Goal: Navigation & Orientation: Find specific page/section

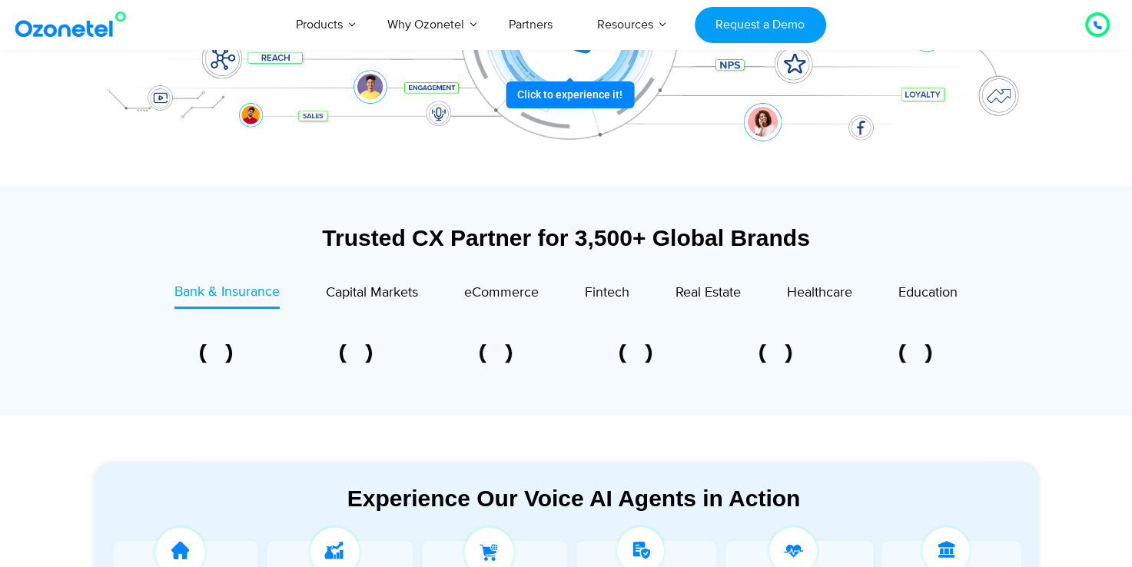
scroll to position [470, 0]
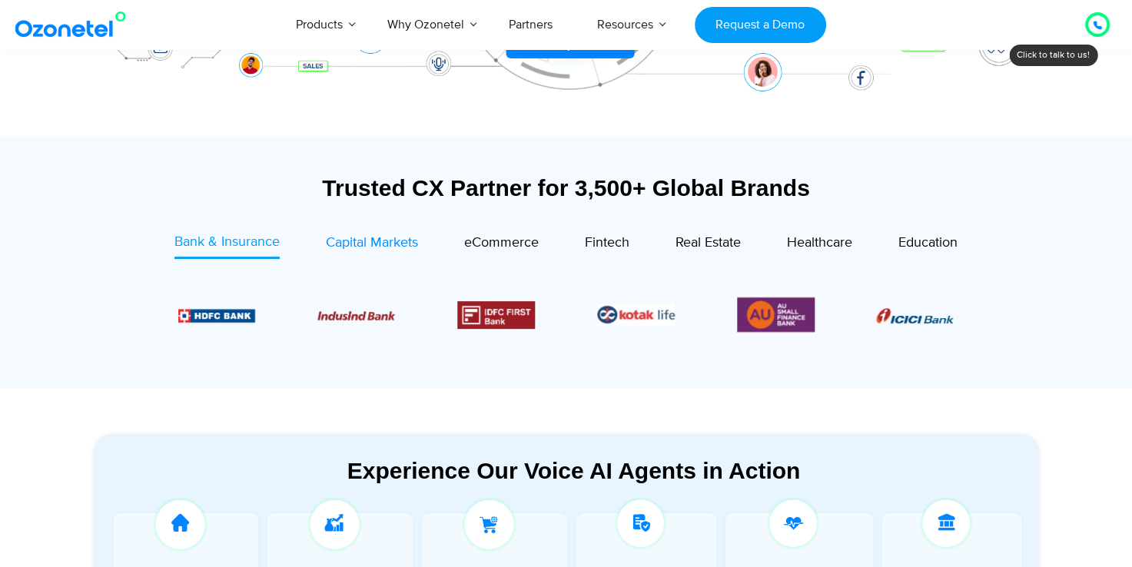
click at [376, 238] on span "Capital Markets" at bounding box center [372, 242] width 92 height 17
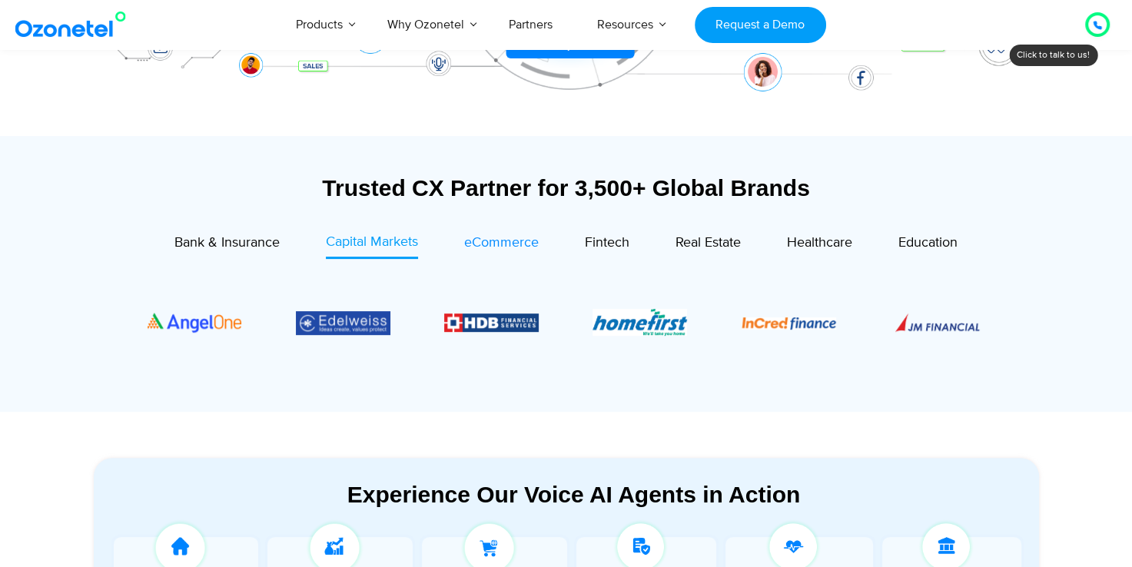
click at [526, 254] on link "eCommerce" at bounding box center [501, 245] width 75 height 26
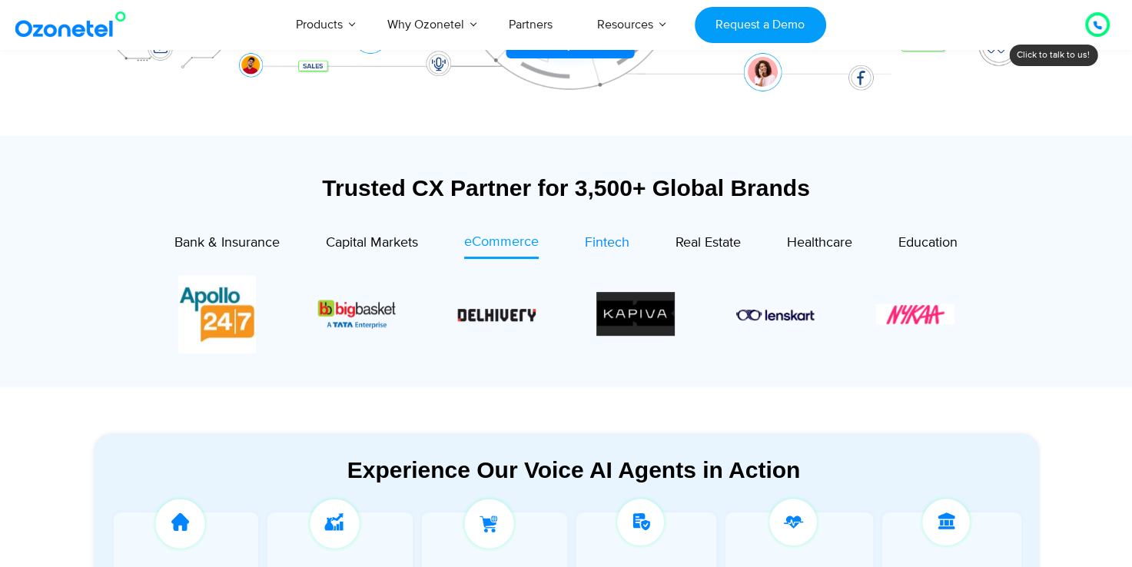
click at [600, 238] on span "Fintech" at bounding box center [607, 242] width 45 height 17
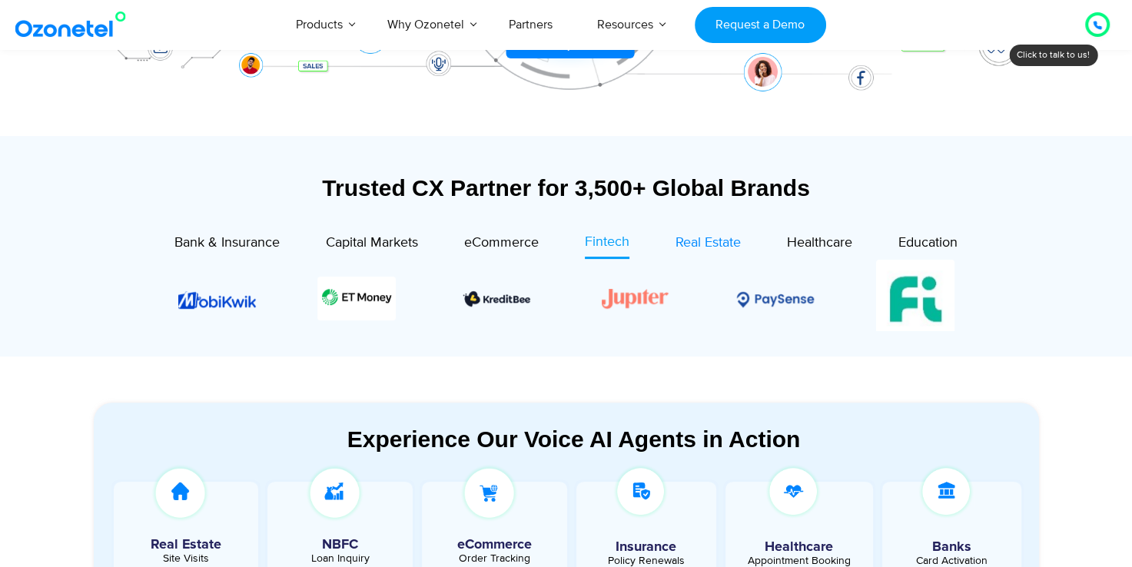
click at [713, 244] on span "Real Estate" at bounding box center [708, 242] width 65 height 17
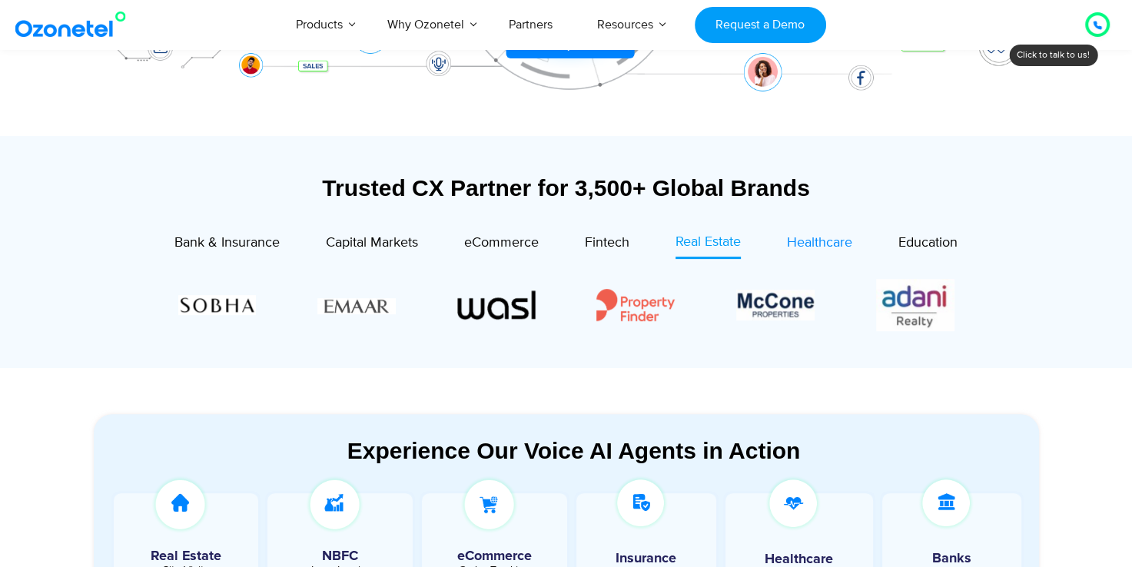
click at [812, 241] on span "Healthcare" at bounding box center [819, 242] width 65 height 17
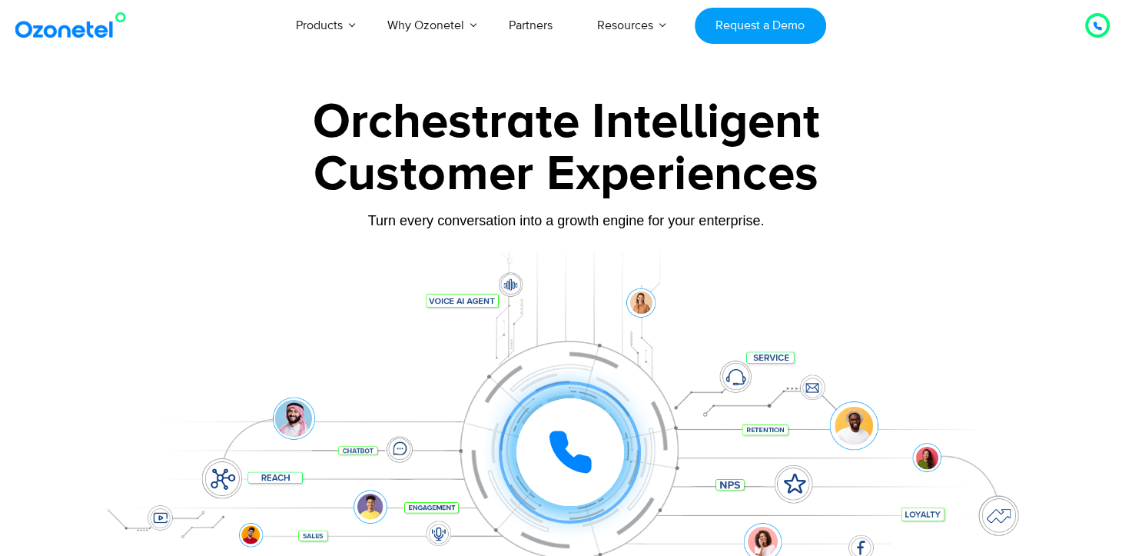
scroll to position [0, 0]
click at [537, 22] on link "Partners" at bounding box center [531, 25] width 88 height 51
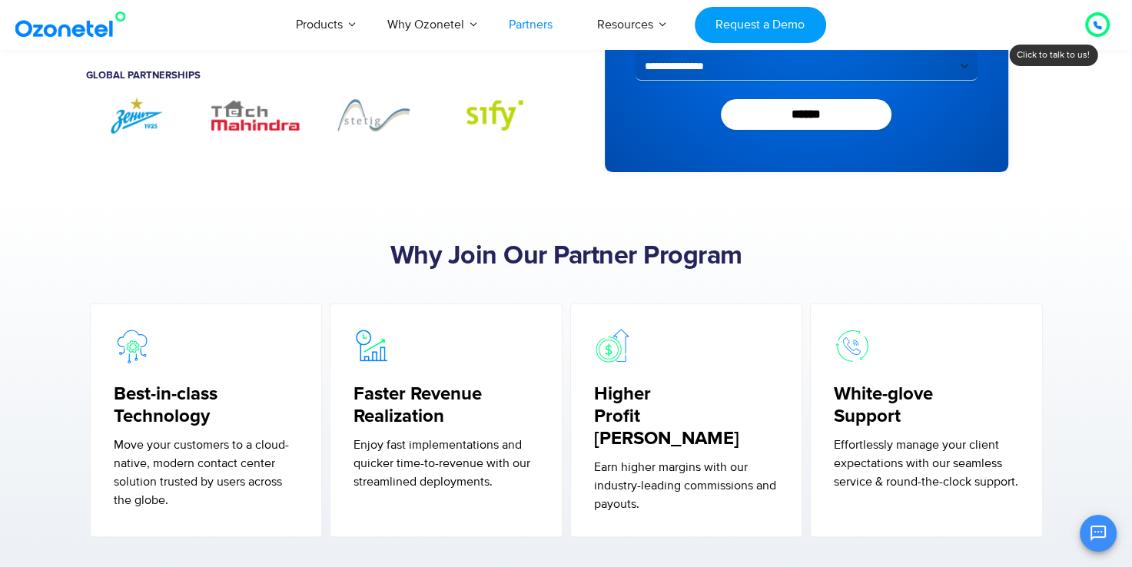
scroll to position [130, 0]
